Goal: Information Seeking & Learning: Understand process/instructions

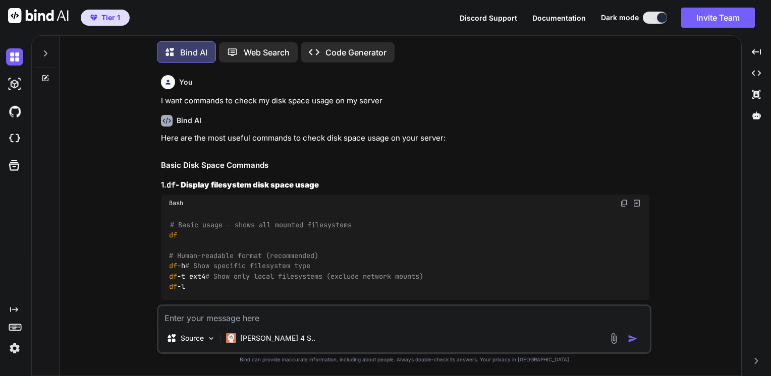
type textarea "x"
click at [199, 318] on textarea at bounding box center [403, 315] width 491 height 18
type textarea "I"
type textarea "x"
type textarea "I"
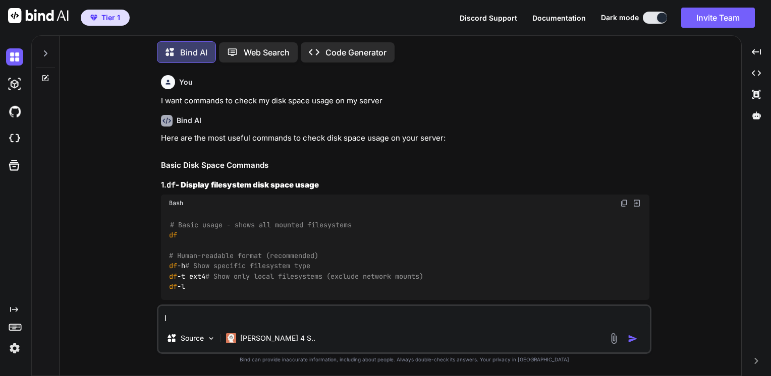
type textarea "x"
type textarea "I w"
type textarea "x"
type textarea "I wa"
type textarea "x"
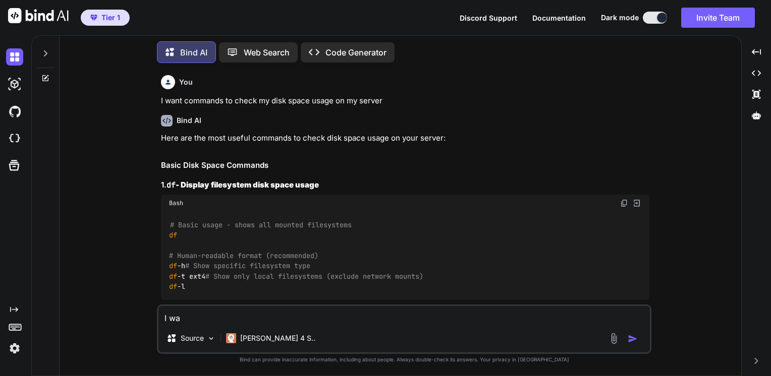
type textarea "I wan"
type textarea "x"
type textarea "I want"
type textarea "x"
type textarea "I want"
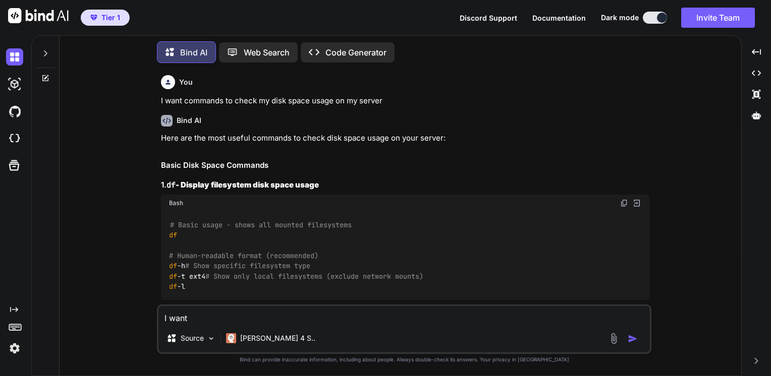
type textarea "x"
type textarea "I want t"
type textarea "x"
type textarea "I want to"
type textarea "x"
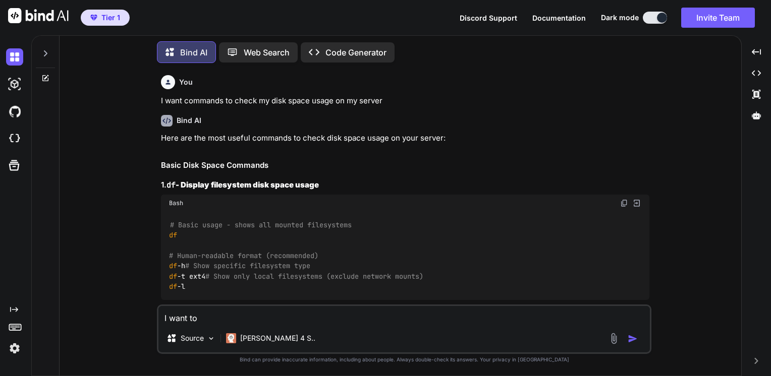
type textarea "I want to"
type textarea "x"
type textarea "I want to d"
type textarea "x"
type textarea "I want to do"
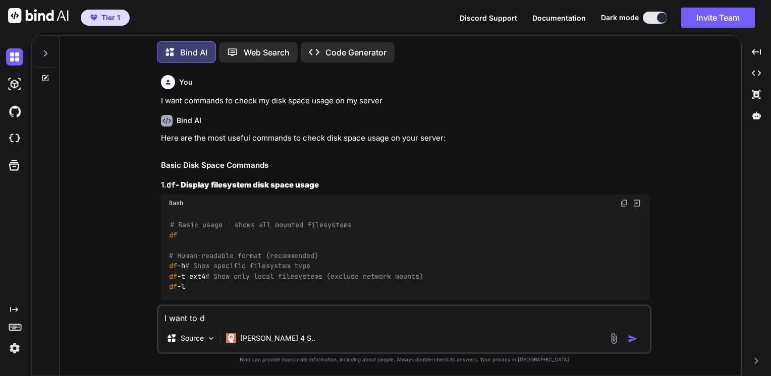
type textarea "x"
type textarea "I want to do"
type textarea "x"
type textarea "I want to do n"
type textarea "x"
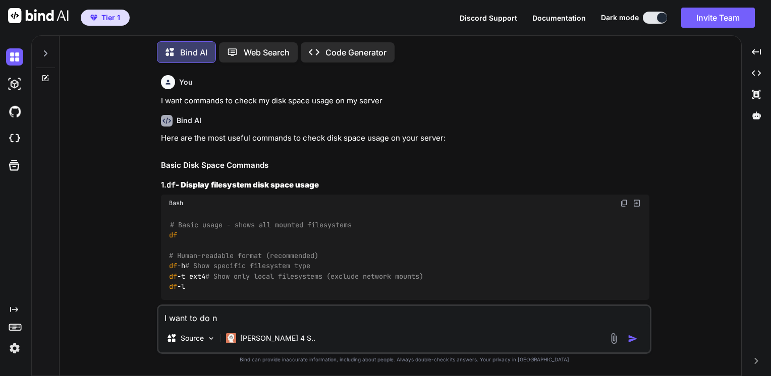
type textarea "I want to do ne"
type textarea "x"
type textarea "I want to do net"
type textarea "x"
type textarea "I want to do netw"
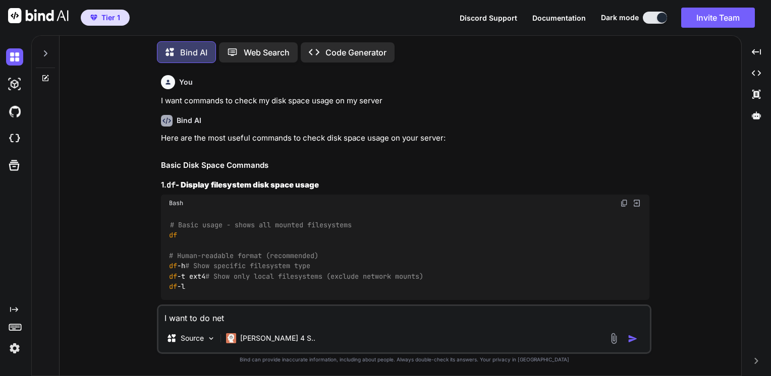
type textarea "x"
type textarea "I want to do netwo"
type textarea "x"
type textarea "I want to do networ"
type textarea "x"
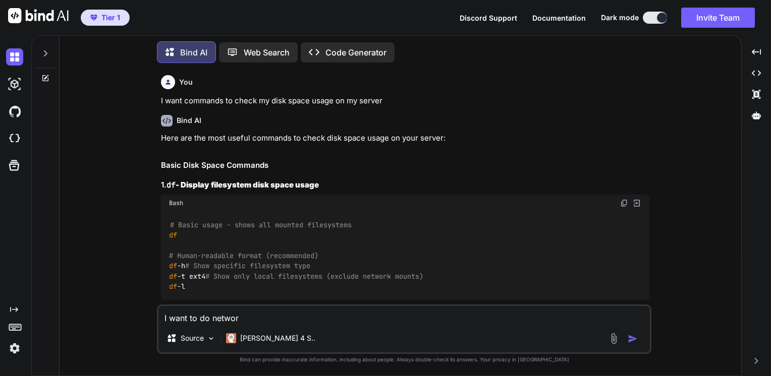
type textarea "I want to do network"
type textarea "x"
type textarea "I want to do network"
type textarea "x"
type textarea "I want to do network s"
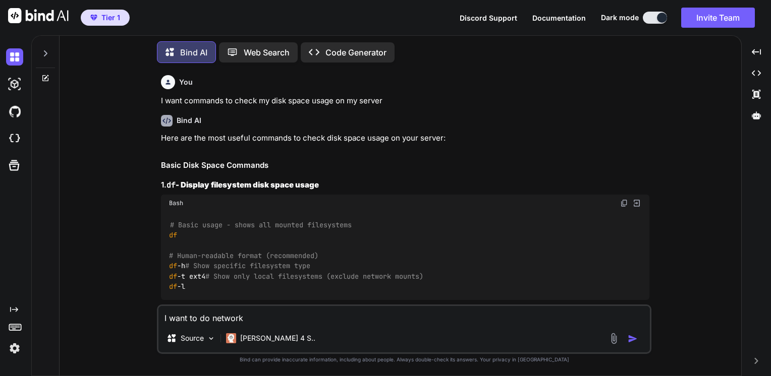
type textarea "x"
type textarea "I want to do network sp"
type textarea "x"
type textarea "I want to do network spe"
type textarea "x"
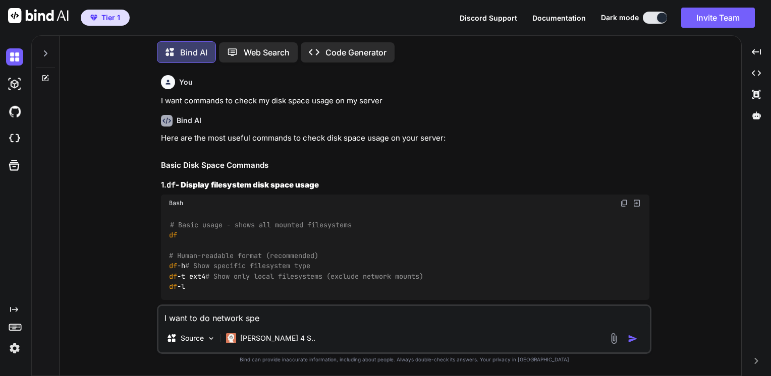
type textarea "I want to do network spee"
type textarea "x"
type textarea "I want to do network speed"
type textarea "x"
type textarea "I want to do network speed"
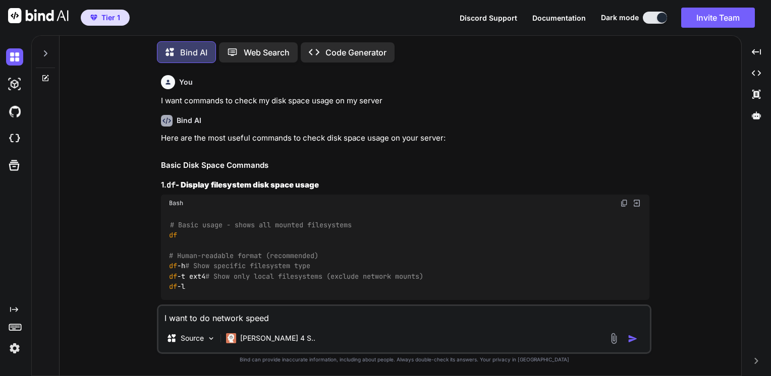
type textarea "x"
type textarea "I want to do network speed t"
type textarea "x"
type textarea "I want to do network speed te"
type textarea "x"
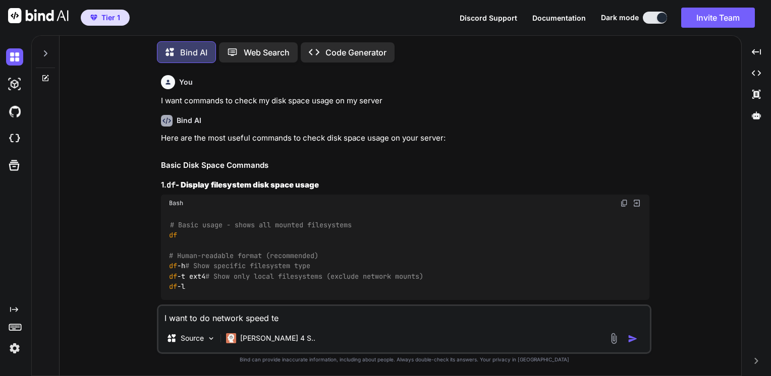
type textarea "I want to do network speed tes"
type textarea "x"
type textarea "I want to do network speed test"
type textarea "x"
type textarea "I want to do network speed test"
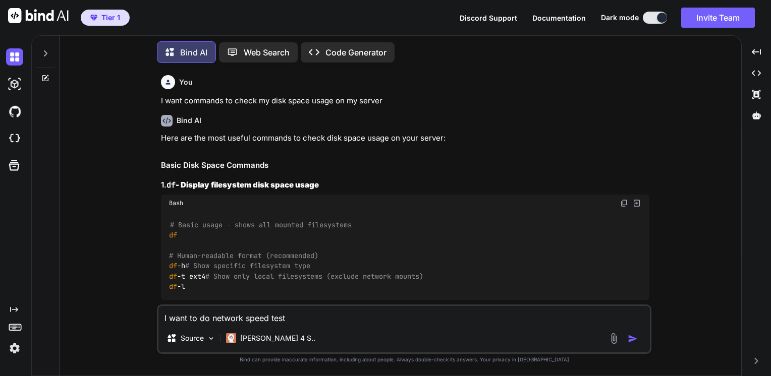
type textarea "x"
type textarea "I want to do network speed test t"
type textarea "x"
type textarea "I want to do network speed test to"
type textarea "x"
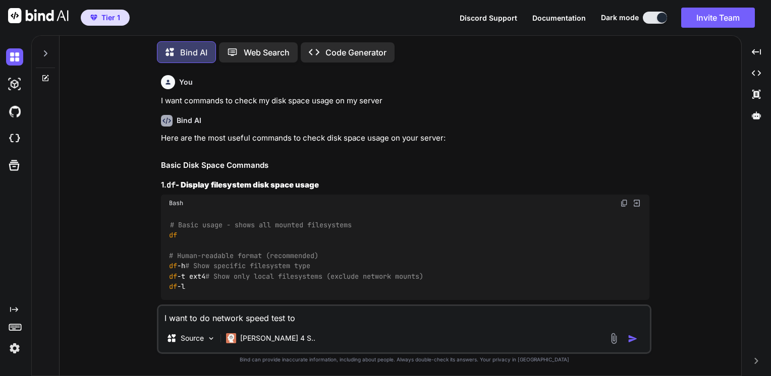
type textarea "I want to do network speed test to"
type textarea "x"
type textarea "I want to do network speed test to p"
type textarea "x"
type textarea "I want to do network speed test to pu"
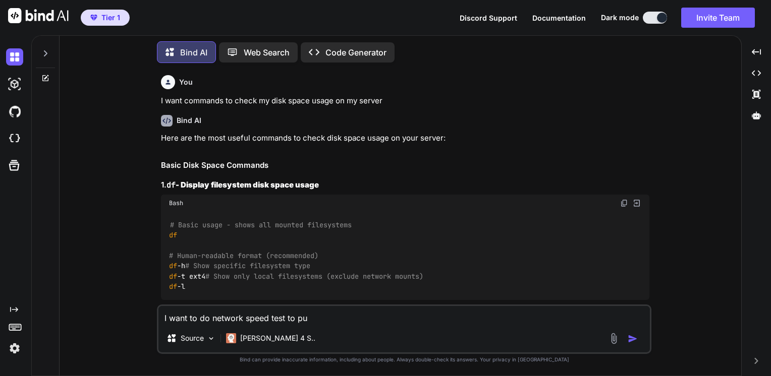
type textarea "x"
type textarea "I want to do network speed test to pub"
type textarea "x"
type textarea "I want to do network speed test to publ"
type textarea "x"
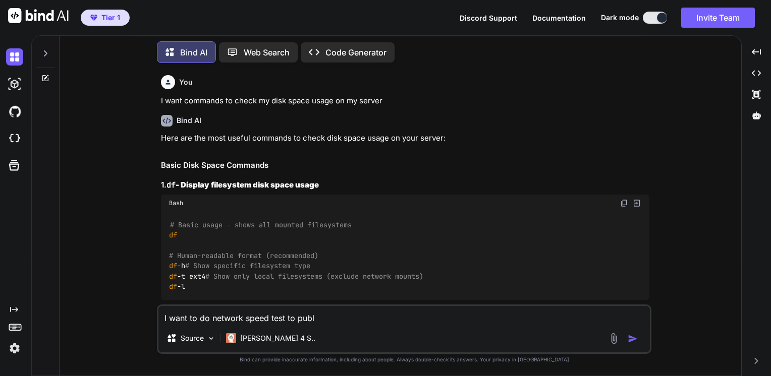
type textarea "I want to do network speed test to publi"
type textarea "x"
type textarea "I want to do network speed test to public"
type textarea "x"
type textarea "I want to do network speed test to public"
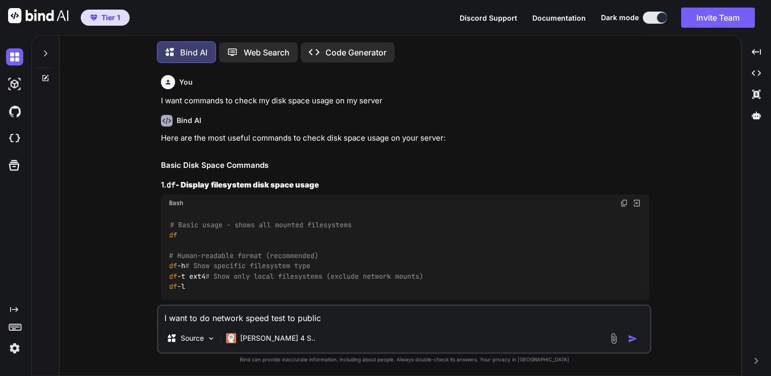
type textarea "x"
type textarea "I want to do network speed test to public s"
type textarea "x"
type textarea "I want to do network speed test to public se"
type textarea "x"
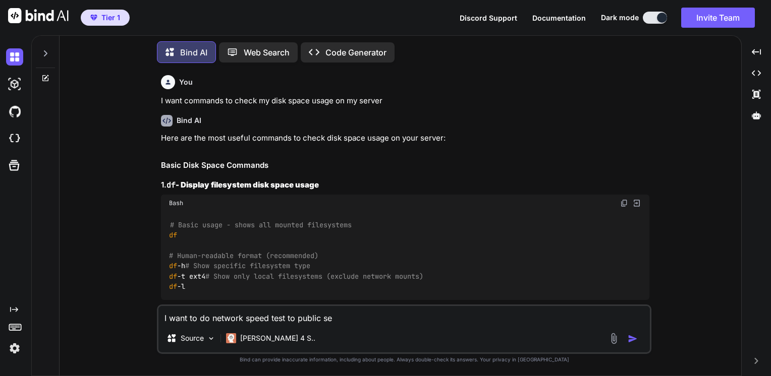
type textarea "I want to do network speed test to public ser"
type textarea "x"
type textarea "I want to do network speed test to public serv"
type textarea "x"
type textarea "I want to do network speed test to public serve"
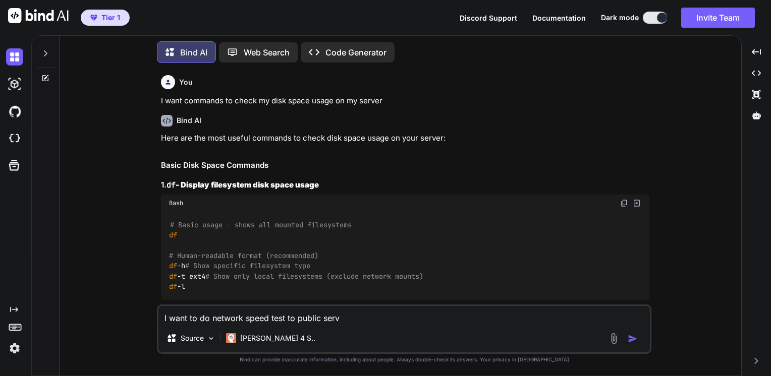
type textarea "x"
type textarea "I want to do network speed test to public server"
type textarea "x"
type textarea "I want to do network speed test to public servers"
type textarea "x"
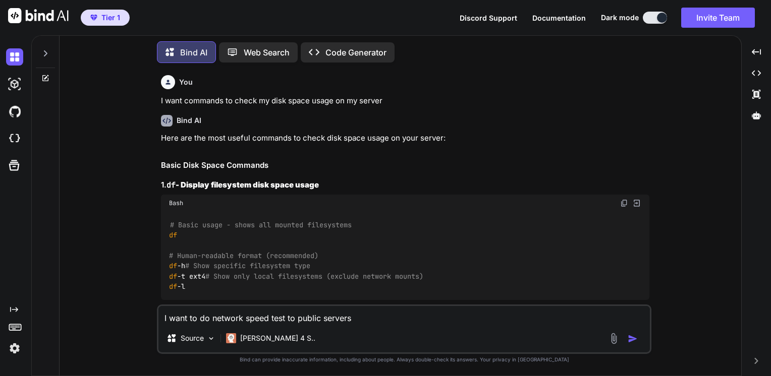
type textarea "I want to do network speed test to public servers"
type textarea "x"
type textarea "I want to do network speed test to public servers o"
type textarea "x"
type textarea "I want to do network speed test to public servers on"
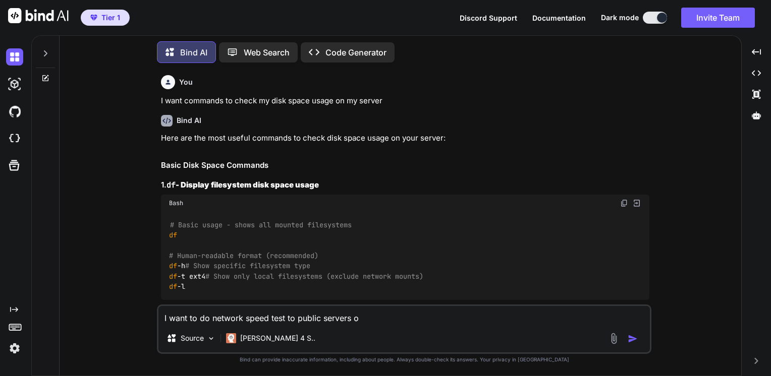
type textarea "x"
type textarea "I want to do network speed test to public servers on"
type textarea "x"
type textarea "I want to do network speed test to public servers on m"
type textarea "x"
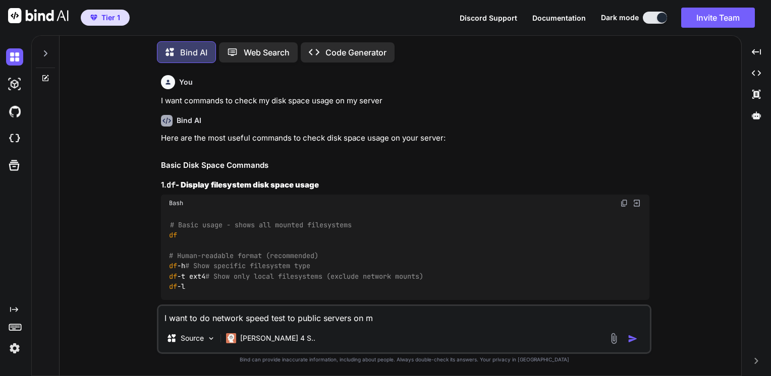
type textarea "I want to do network speed test to public servers on my"
type textarea "x"
type textarea "I want to do network speed test to public servers on my"
type textarea "x"
type textarea "I want to do network speed test to public servers on my v"
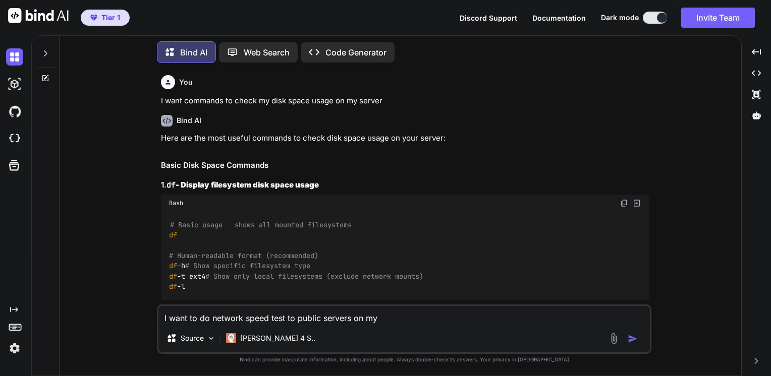
type textarea "x"
type textarea "I want to do network speed test to public servers on my vp"
type textarea "x"
type textarea "I want to do network speed test to public servers on my vps"
type textarea "x"
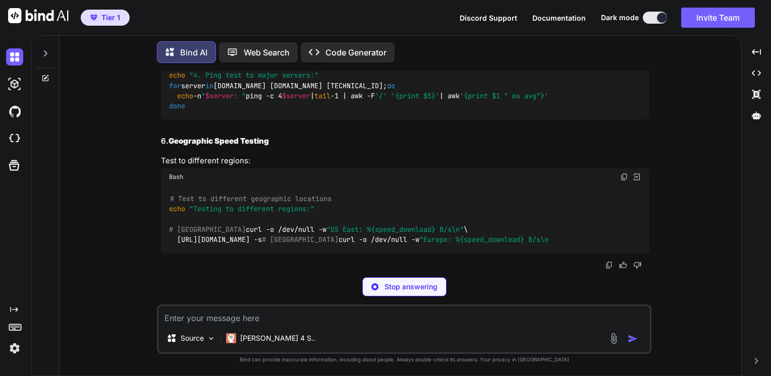
scroll to position [2187, 0]
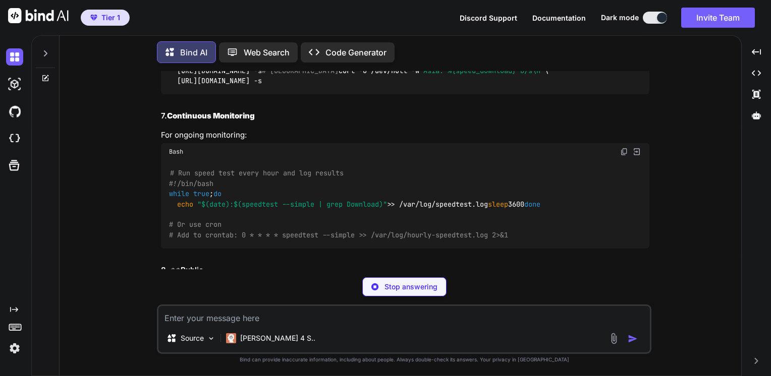
copy code "iperf3 -c [DOMAIN_NAME] -p 5002"
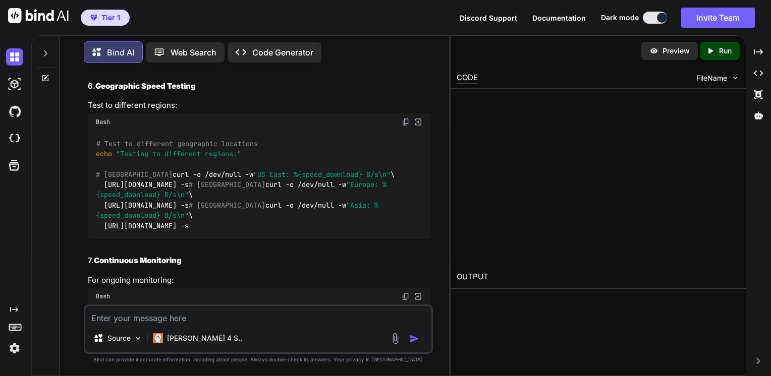
scroll to position [2229, 0]
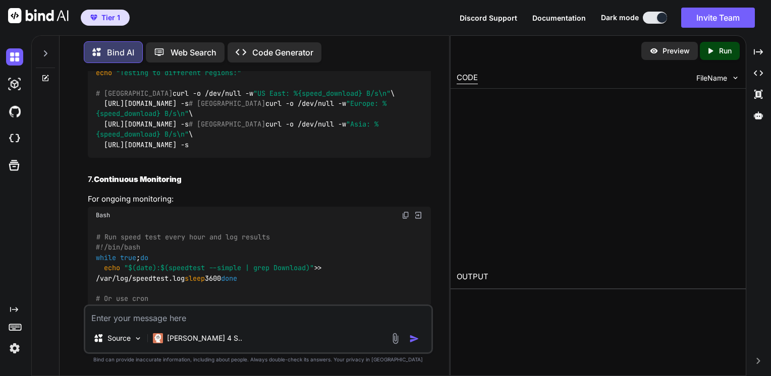
scroll to position [2268, 0]
copy code "iperf3 -c [DOMAIN_NAME] -p 5001"
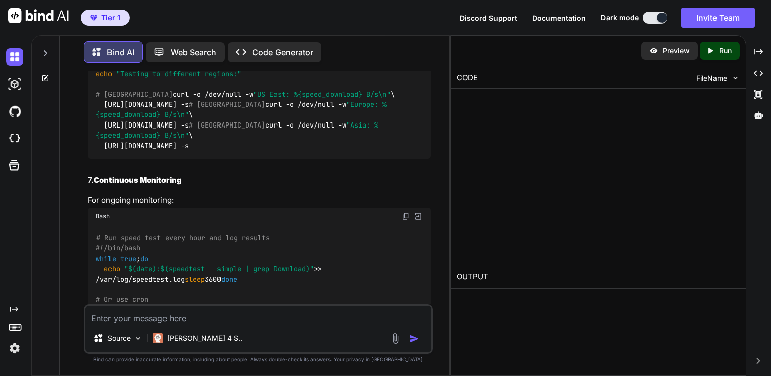
type textarea "x"
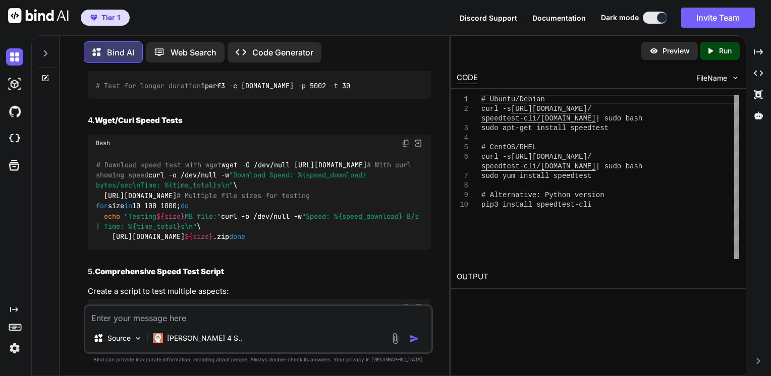
scroll to position [1715, 0]
click at [319, 80] on div "Here are several ways to test network speed from your VPS to public servers: 1.…" at bounding box center [260, 333] width 344 height 1627
